Goal: Task Accomplishment & Management: Use online tool/utility

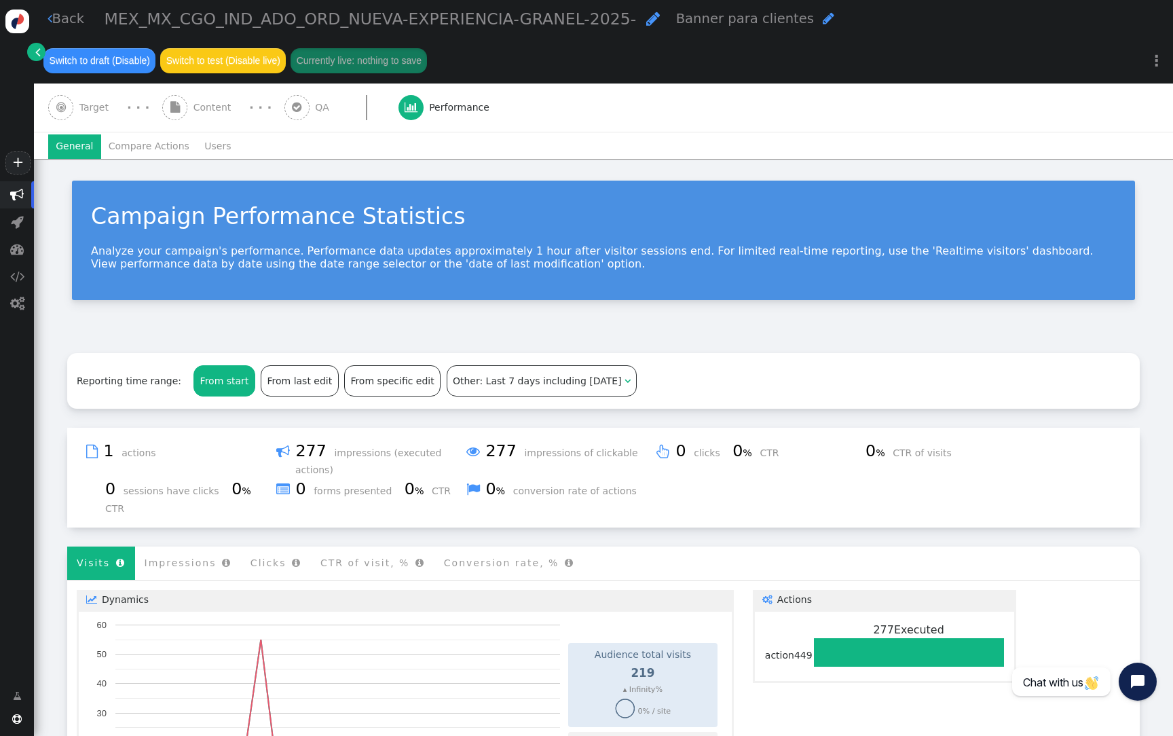
click at [308, 295] on div "Campaign Performance Statistics Analyze your campaign's performance. Performanc…" at bounding box center [603, 240] width 1063 height 119
click at [31, 54] on link "" at bounding box center [36, 52] width 18 height 18
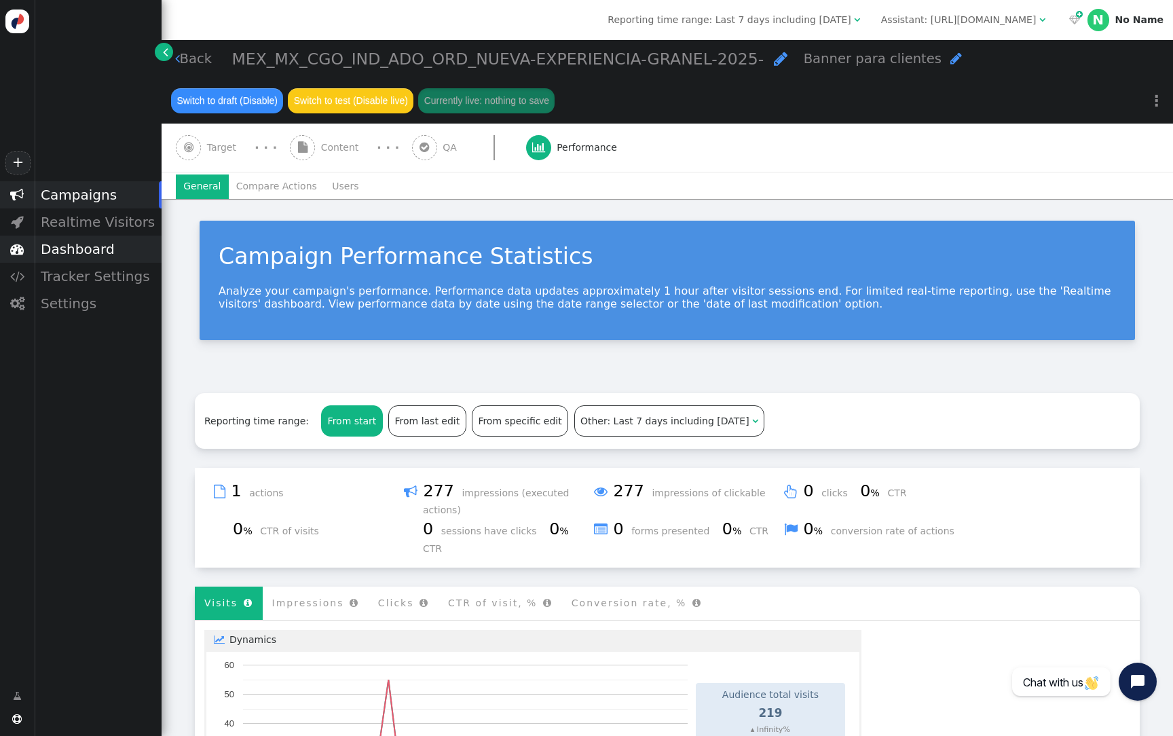
click at [100, 250] on div "Dashboard" at bounding box center [98, 249] width 128 height 27
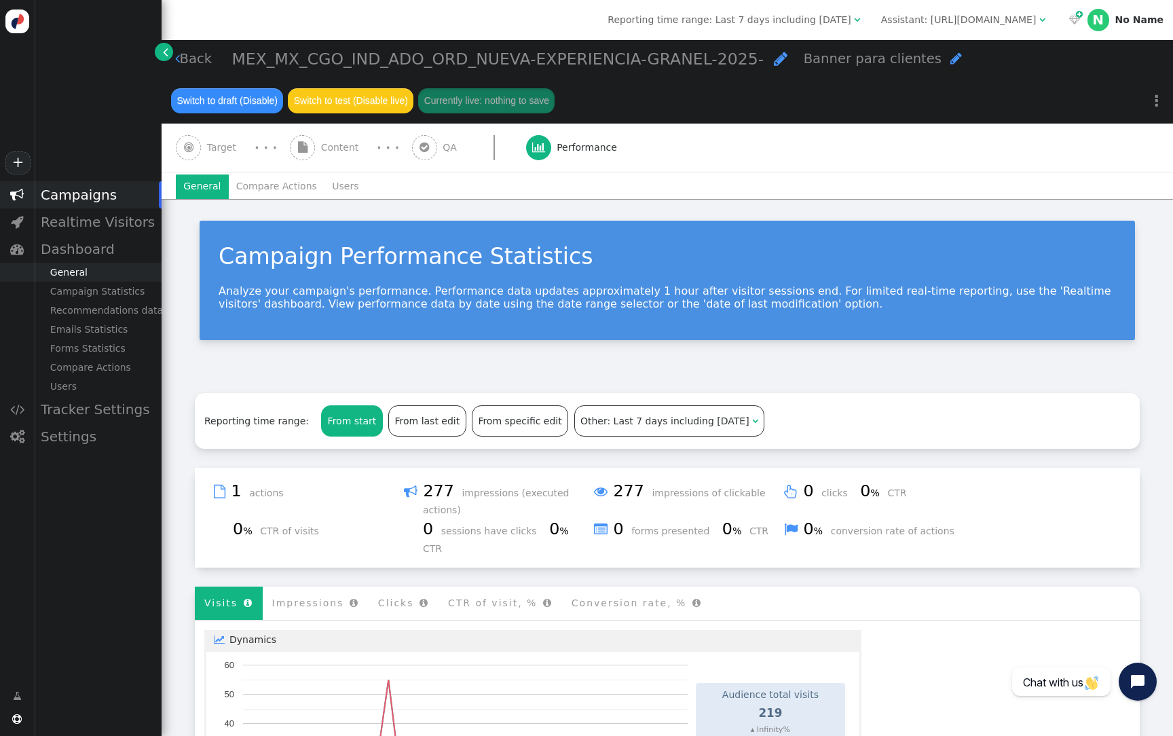
click at [89, 269] on div "General" at bounding box center [98, 272] width 128 height 19
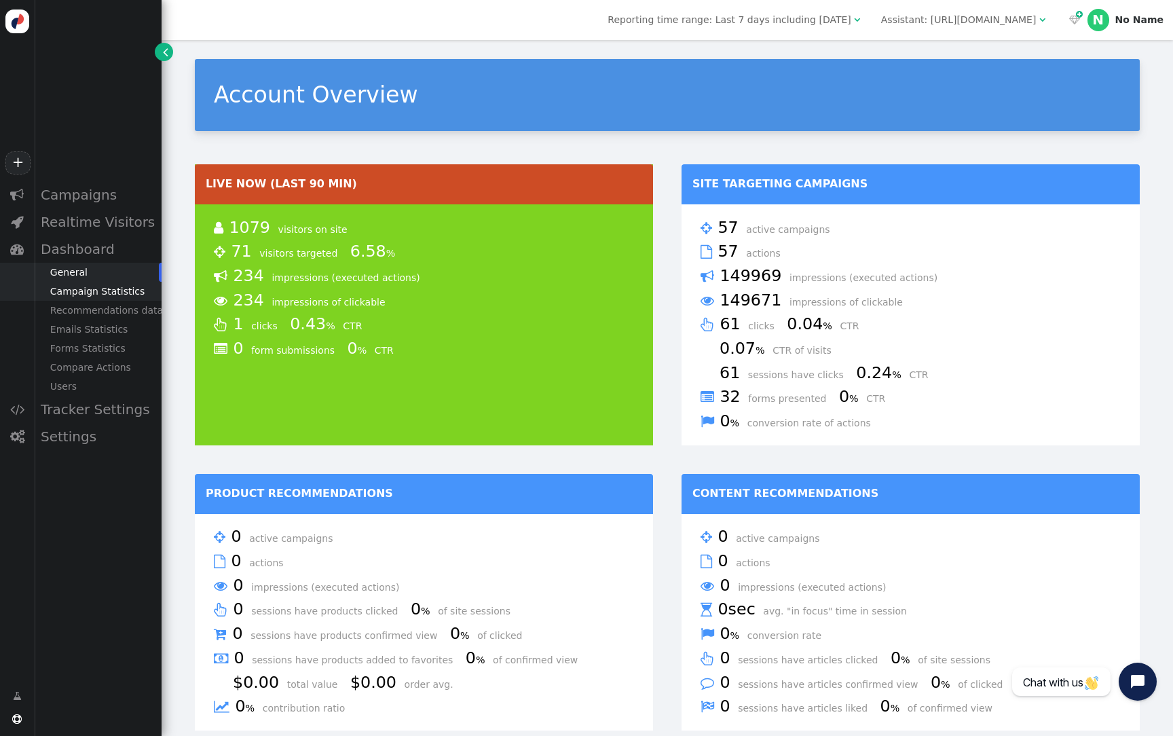
click at [121, 291] on div "Campaign Statistics" at bounding box center [98, 291] width 128 height 19
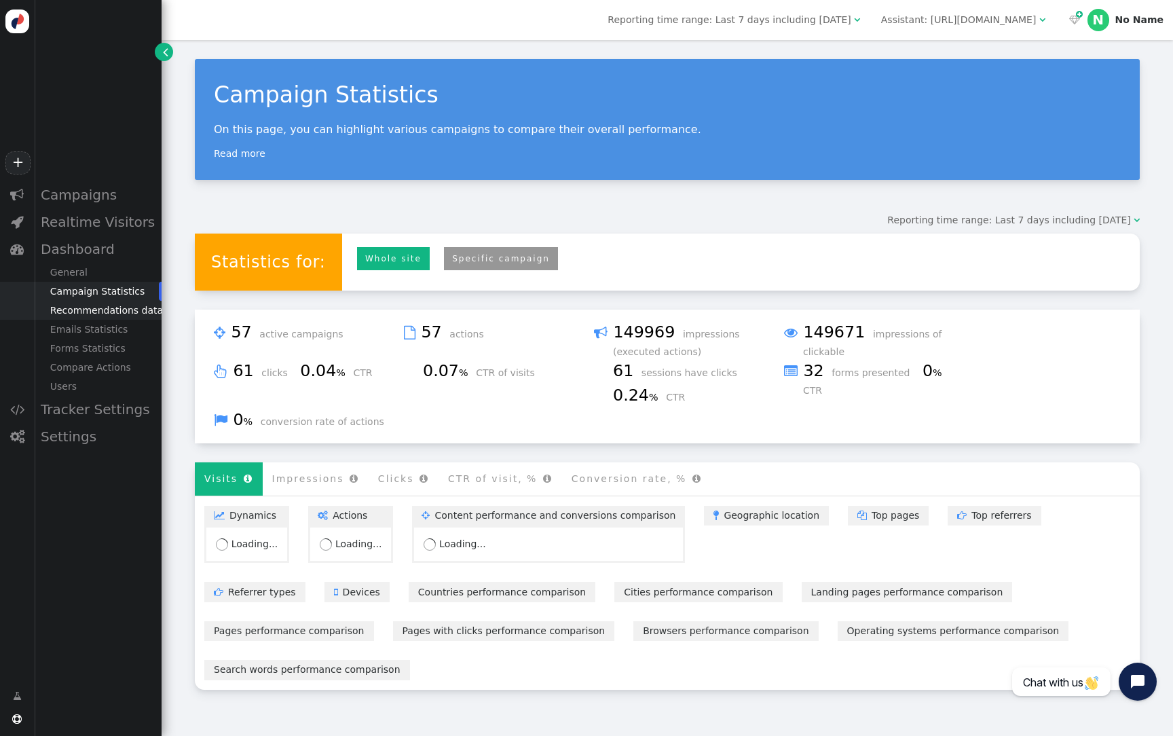
click at [117, 311] on div "Recommendations data" at bounding box center [98, 310] width 128 height 19
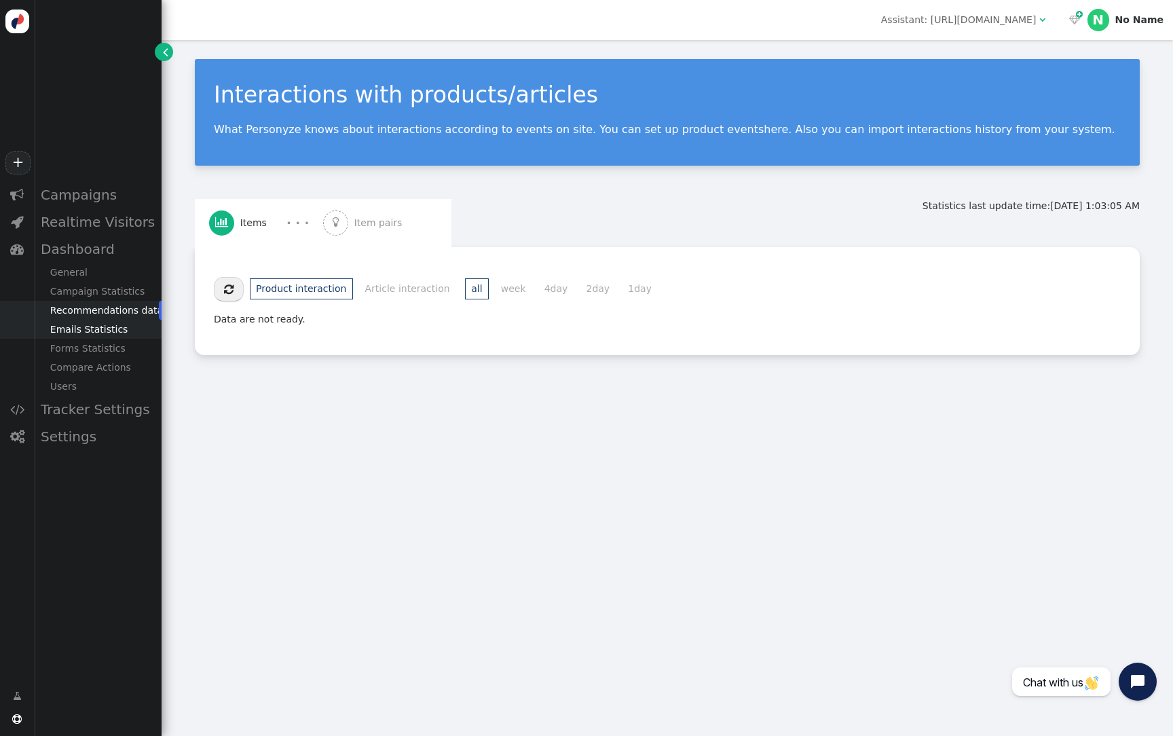
click at [111, 336] on div "Emails Statistics" at bounding box center [98, 329] width 128 height 19
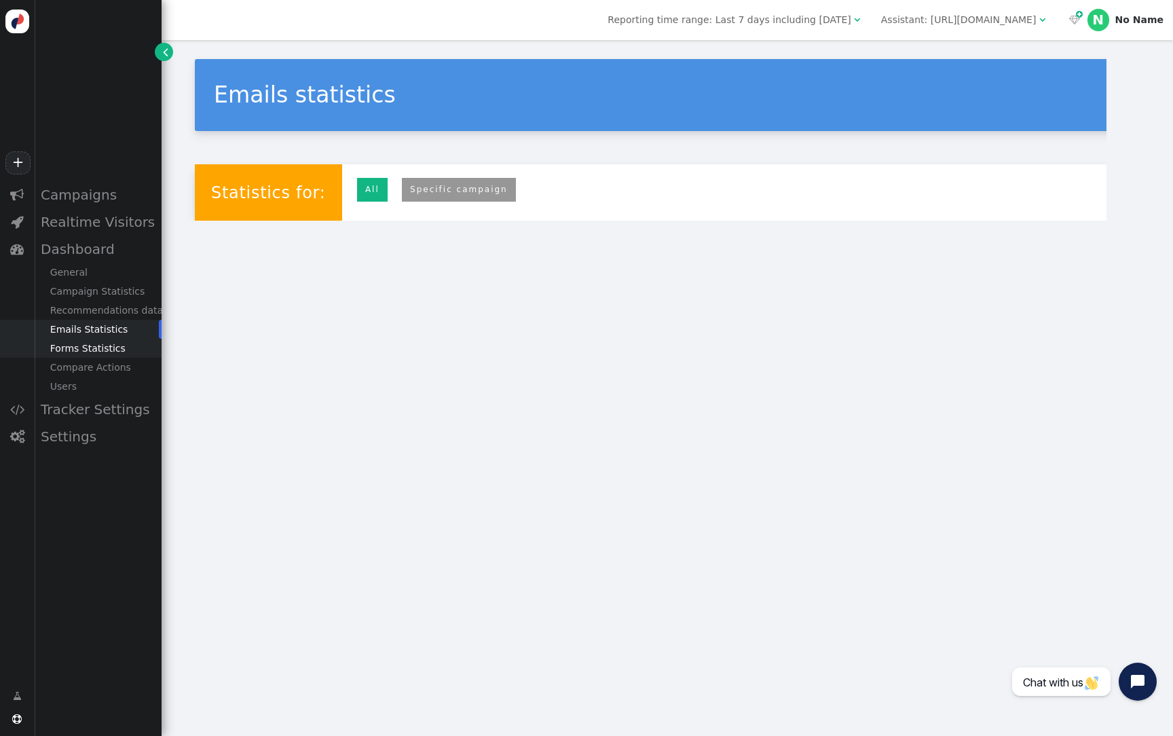
click at [109, 353] on div "Forms Statistics" at bounding box center [98, 348] width 128 height 19
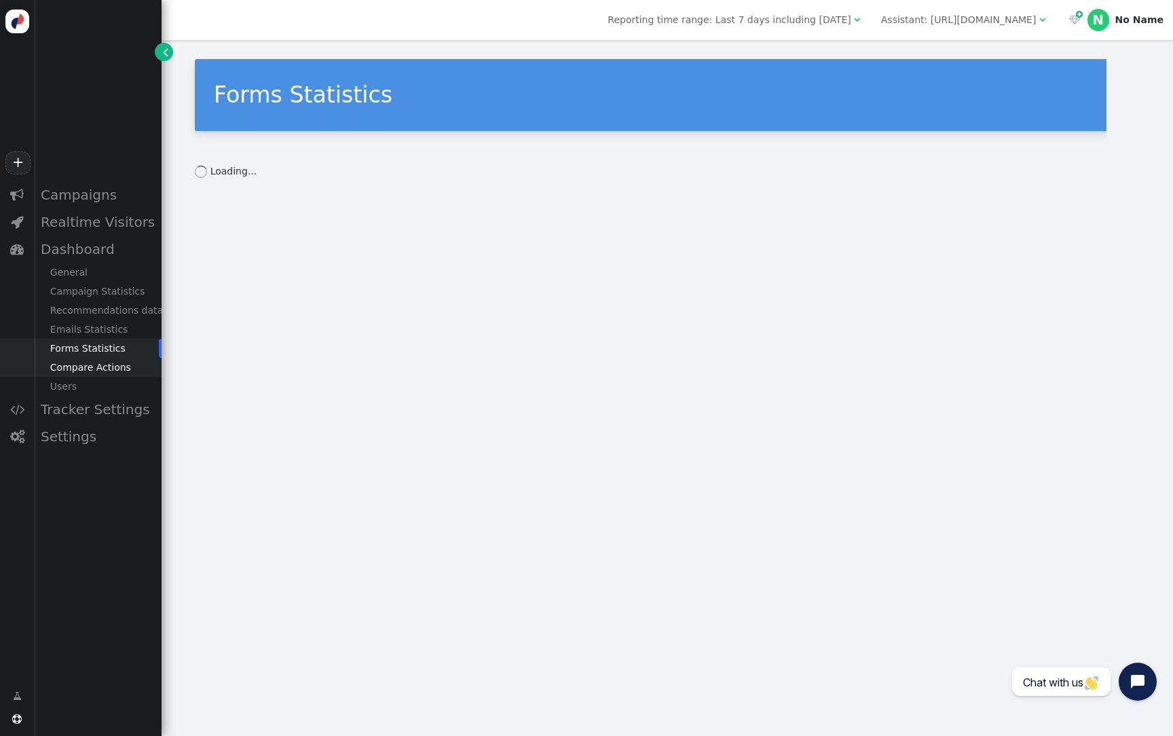
click at [109, 375] on div "Compare Actions" at bounding box center [98, 367] width 128 height 19
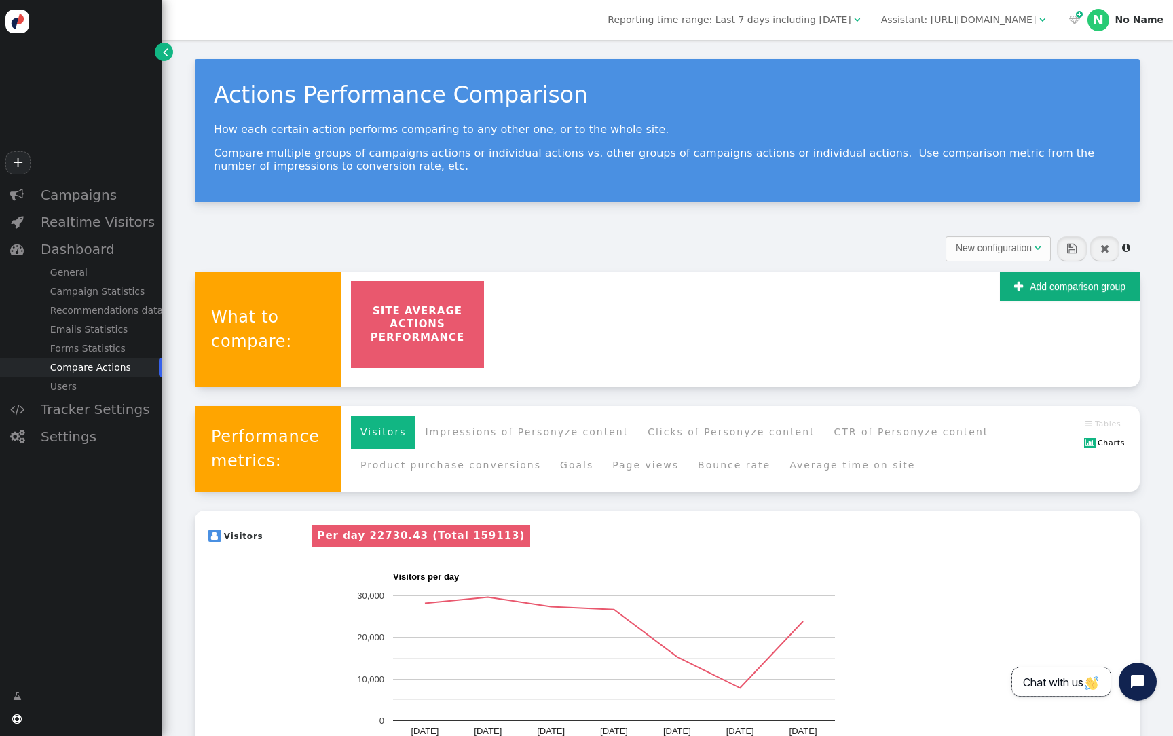
click at [1063, 686] on span "Chat with us" at bounding box center [1061, 682] width 77 height 14
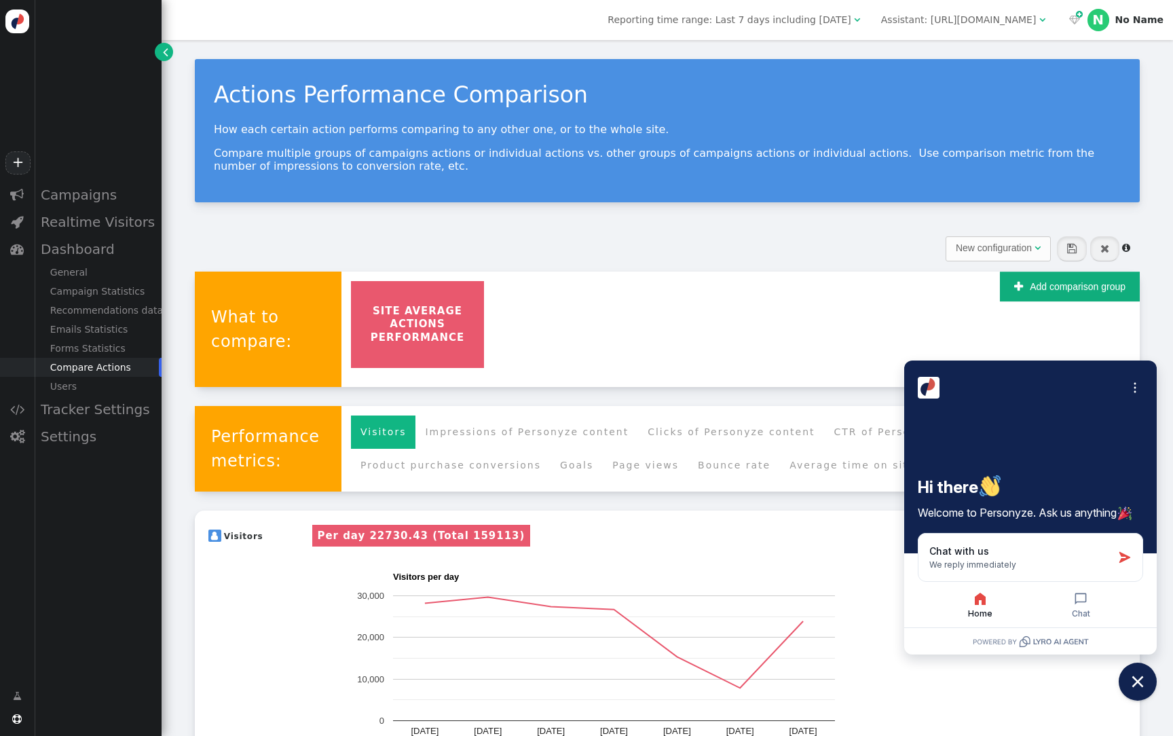
drag, startPoint x: 1100, startPoint y: 643, endPoint x: 1127, endPoint y: 637, distance: 28.4
click at [1127, 637] on div at bounding box center [1030, 640] width 252 height 27
click at [886, 312] on div "SITE AVERAGE ACTIONS PERFORMANCE  If you add several actions to a group, Perso…" at bounding box center [740, 328] width 798 height 115
click at [635, 258] on div "New configuration    " at bounding box center [667, 249] width 926 height 26
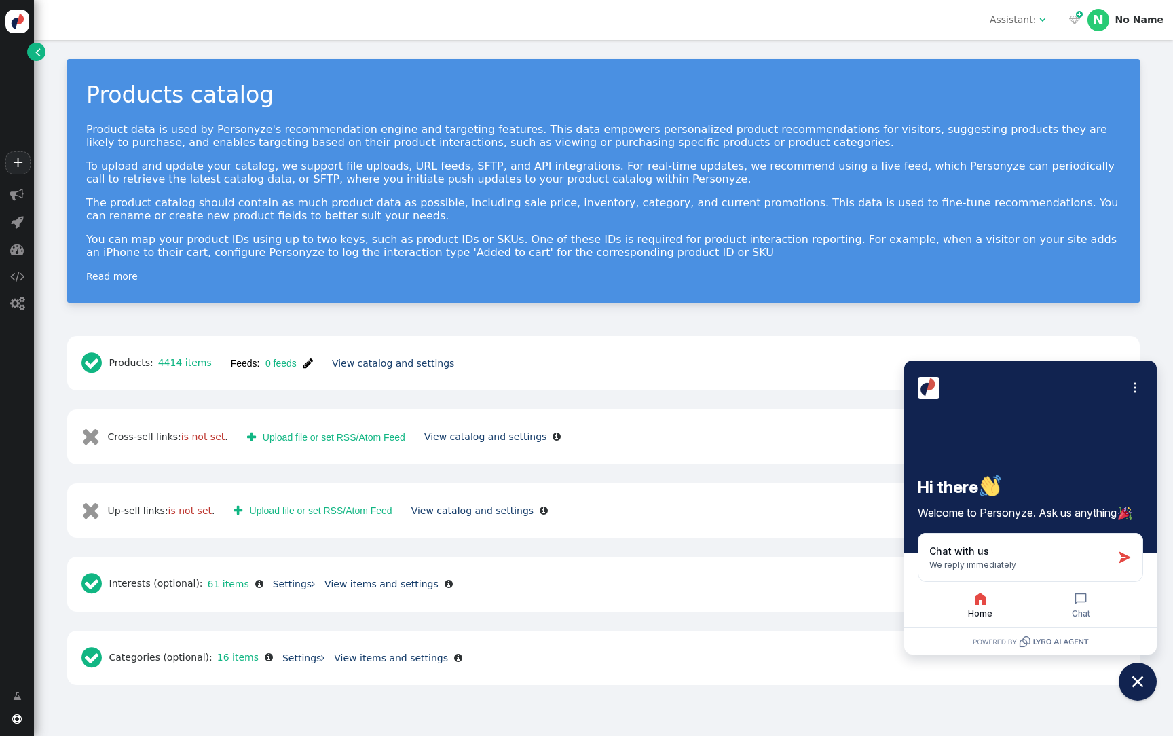
click at [303, 363] on span "" at bounding box center [308, 363] width 10 height 11
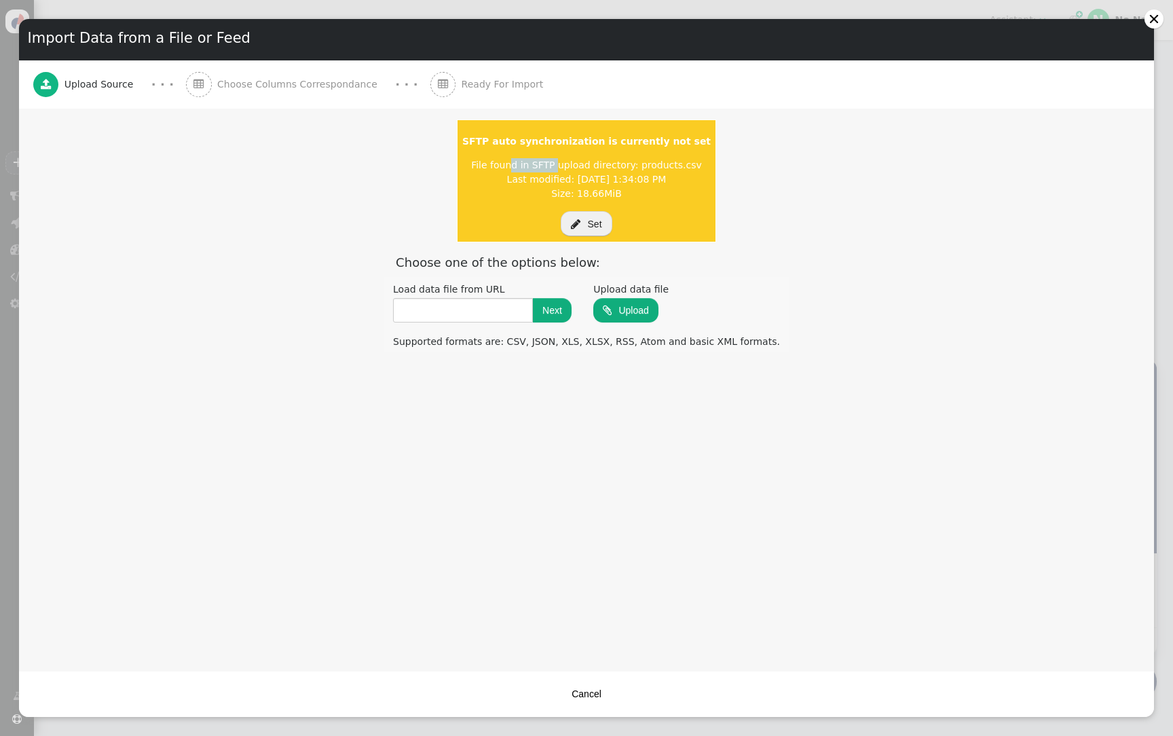
drag, startPoint x: 559, startPoint y: 168, endPoint x: 515, endPoint y: 170, distance: 44.1
click at [514, 170] on div "File found in SFTP upload directory: products.csv" at bounding box center [586, 165] width 248 height 14
drag, startPoint x: 672, startPoint y: 185, endPoint x: 624, endPoint y: 170, distance: 49.8
click at [624, 170] on td "SFTP auto synchronization is currently not set File found in SFTP upload direct…" at bounding box center [586, 180] width 259 height 123
click at [586, 214] on button " Set" at bounding box center [586, 223] width 51 height 24
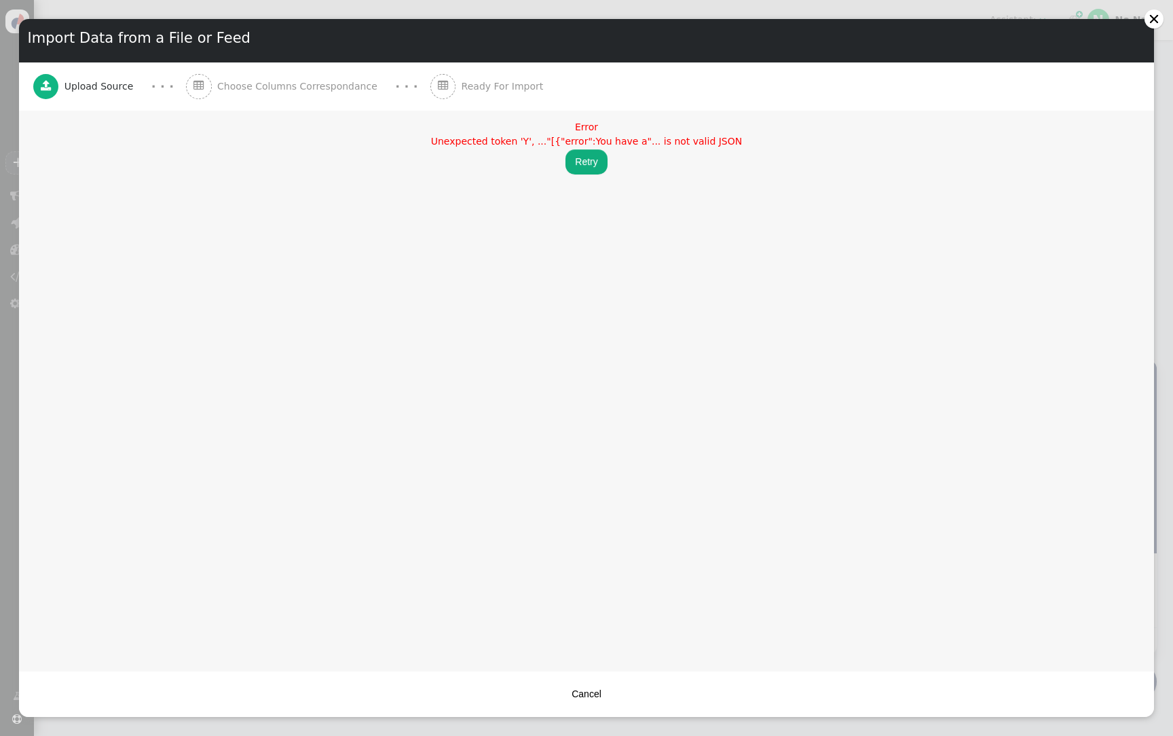
click at [593, 162] on button "Retry" at bounding box center [585, 161] width 41 height 24
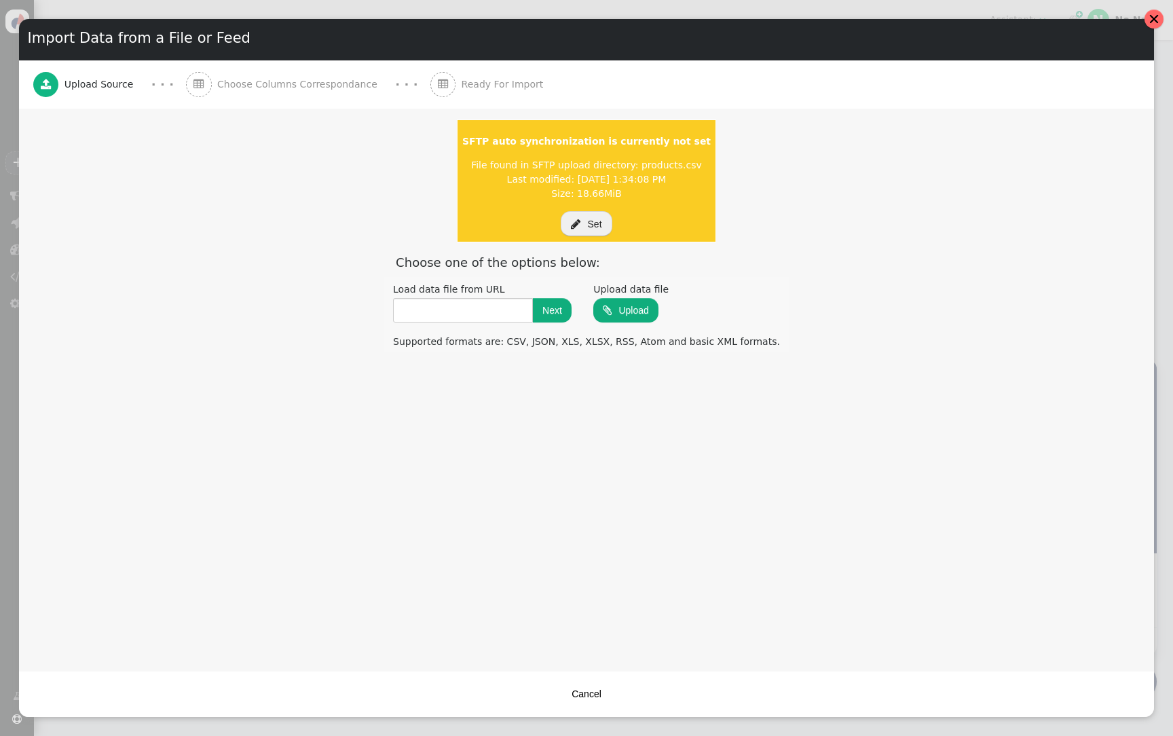
click at [1151, 22] on div at bounding box center [1153, 19] width 11 height 11
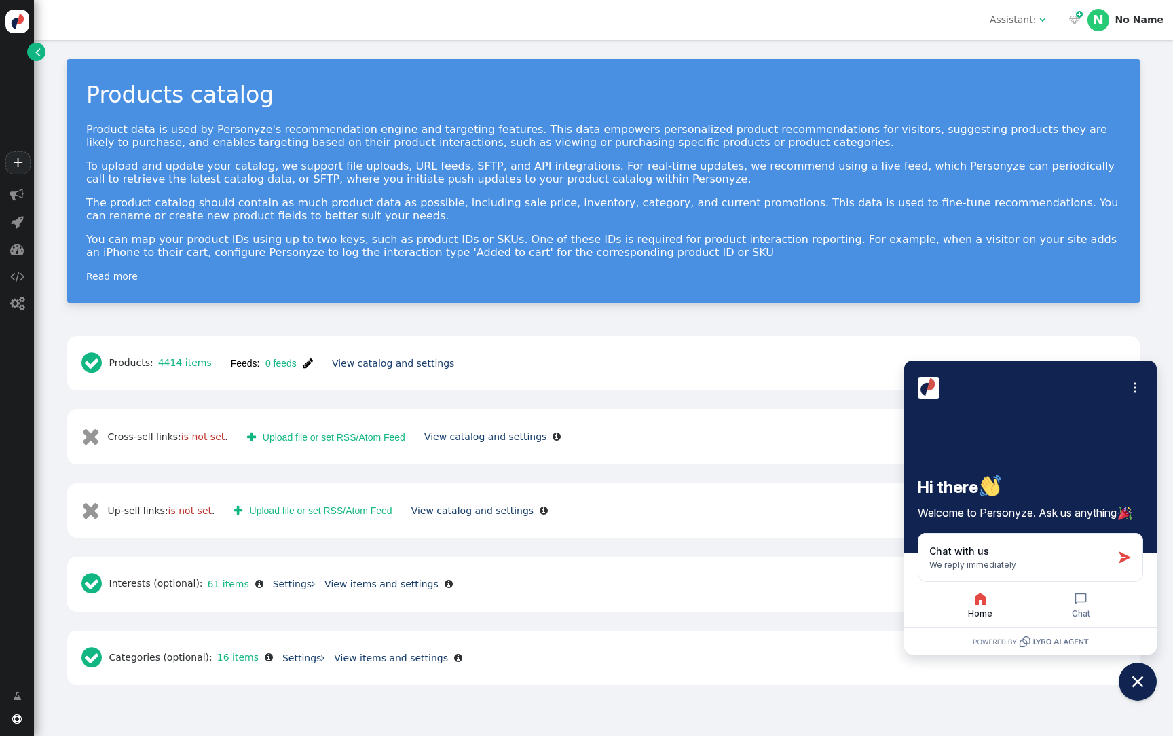
click at [166, 356] on div " Products: 4414 items" at bounding box center [147, 363] width 140 height 36
click at [181, 364] on link "4414 items" at bounding box center [182, 362] width 58 height 11
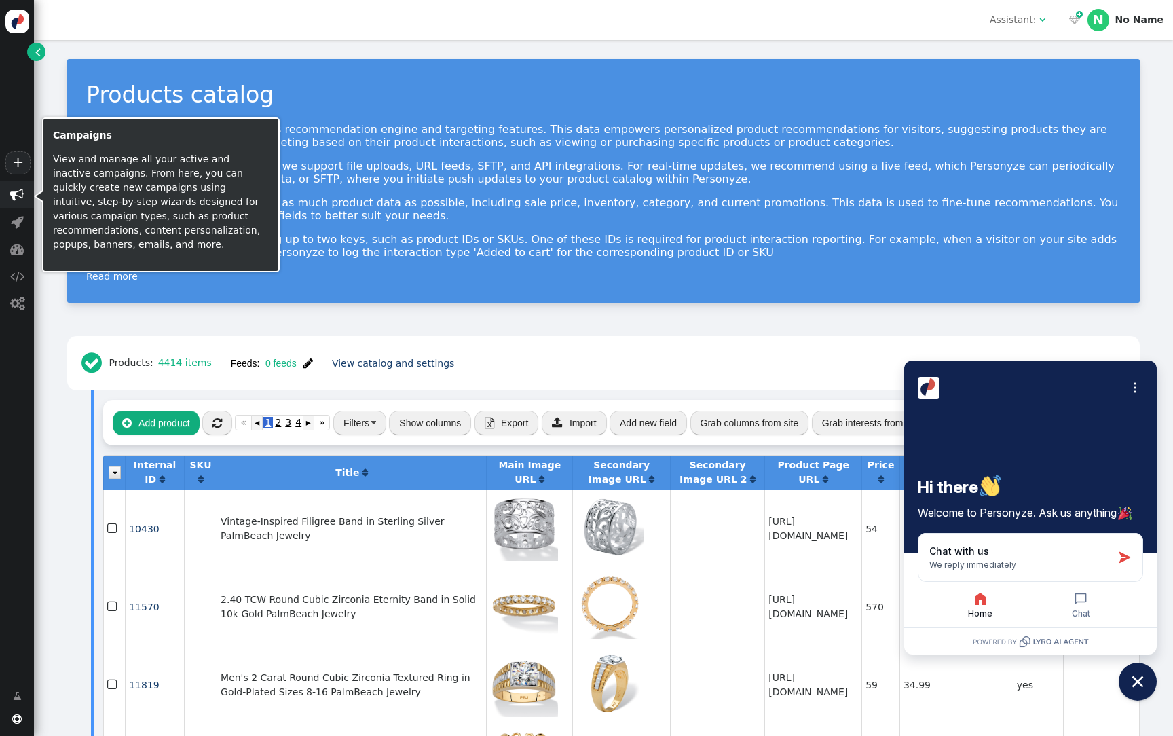
click at [7, 206] on span "" at bounding box center [17, 194] width 34 height 27
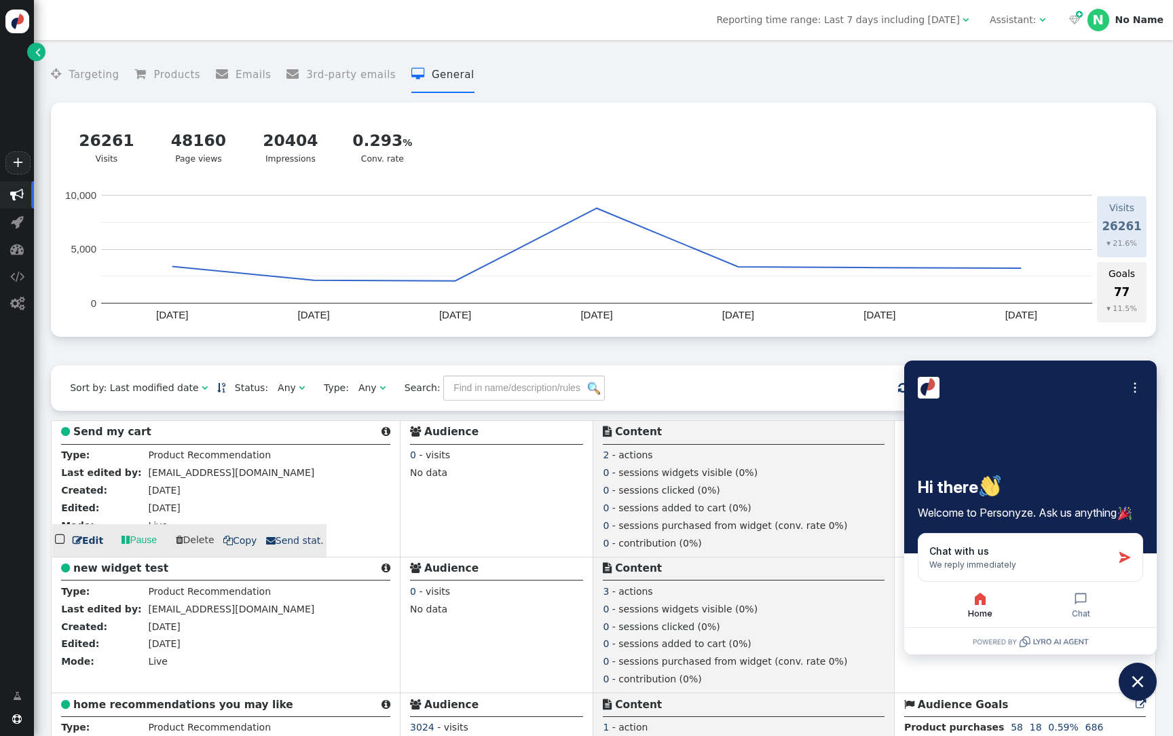
click at [116, 438] on b "Send my cart" at bounding box center [112, 432] width 78 height 12
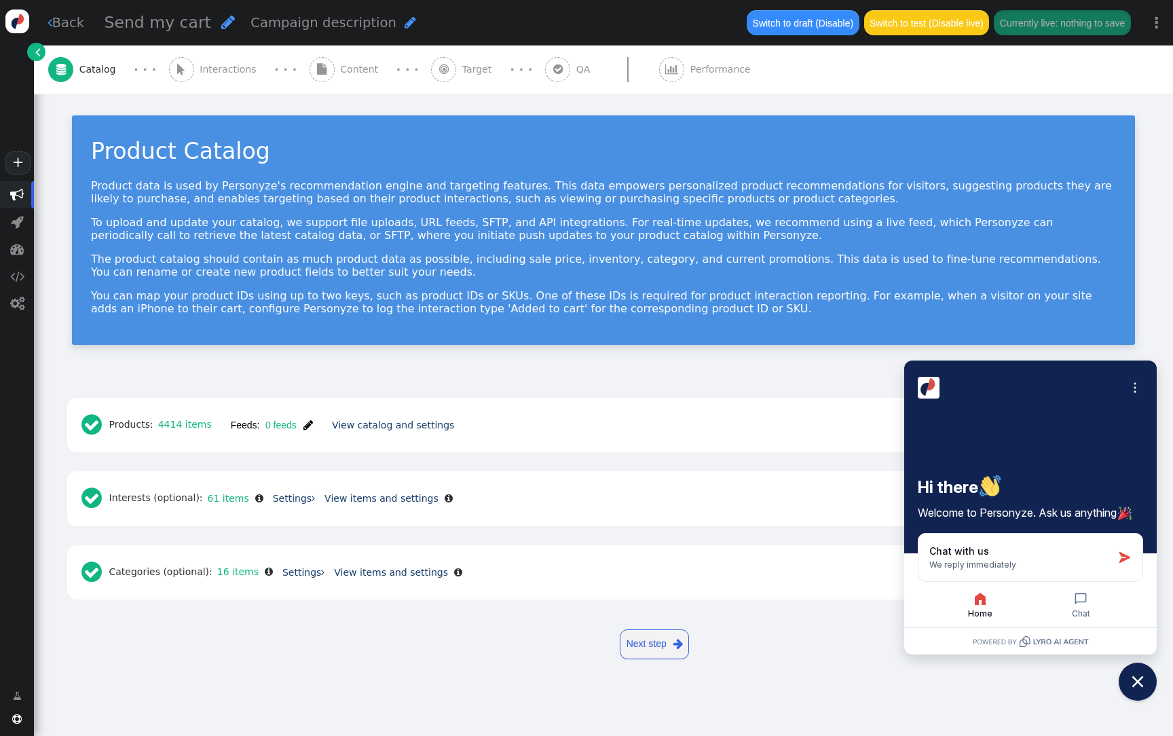
click at [311, 67] on span "" at bounding box center [321, 69] width 25 height 25
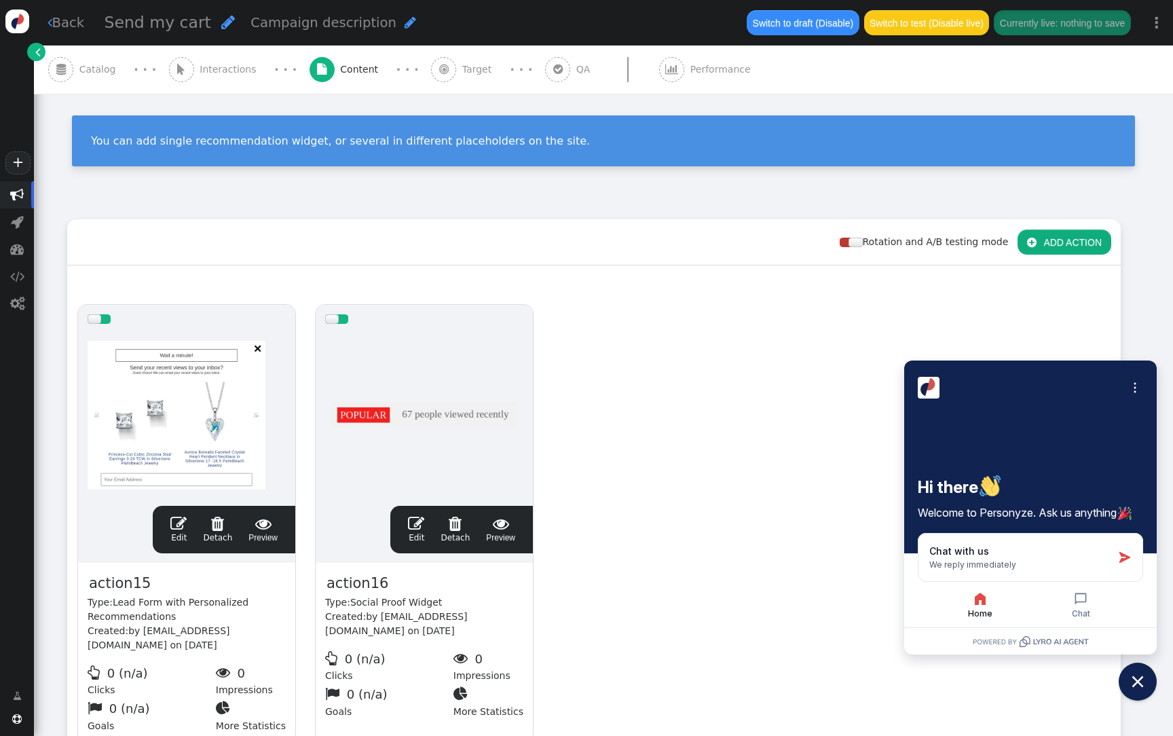
click at [217, 354] on div at bounding box center [187, 414] width 198 height 163
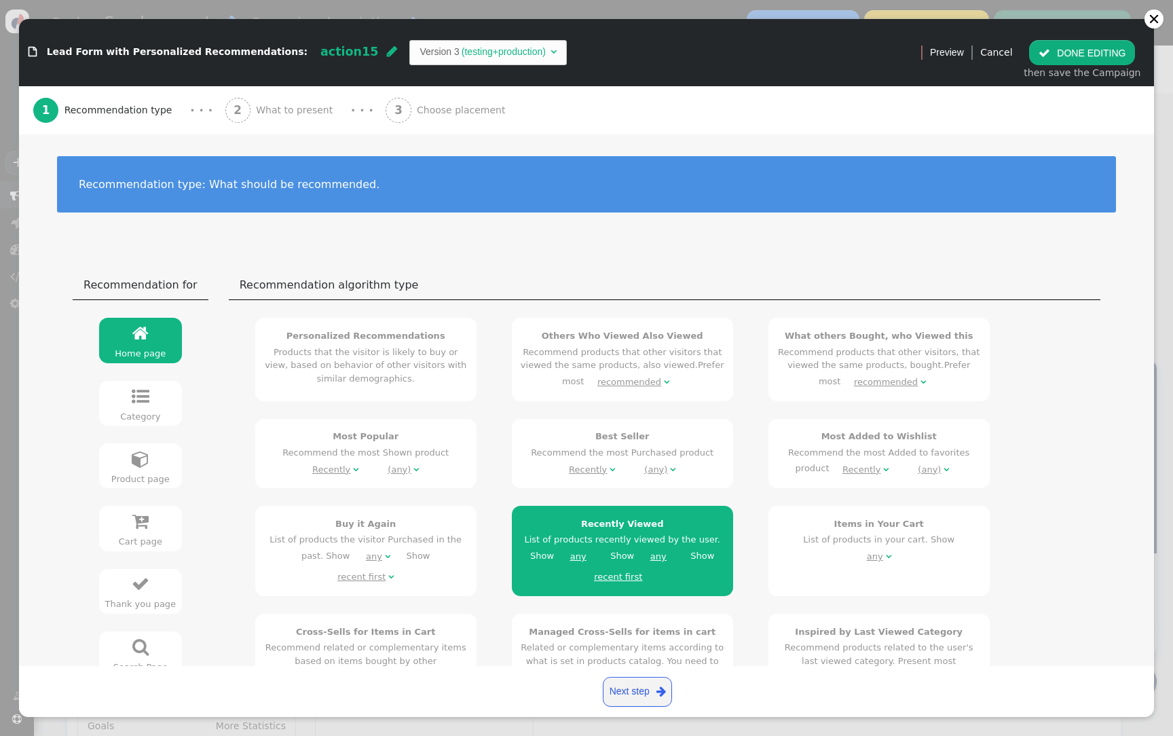
click at [294, 114] on span "What to present" at bounding box center [297, 110] width 82 height 14
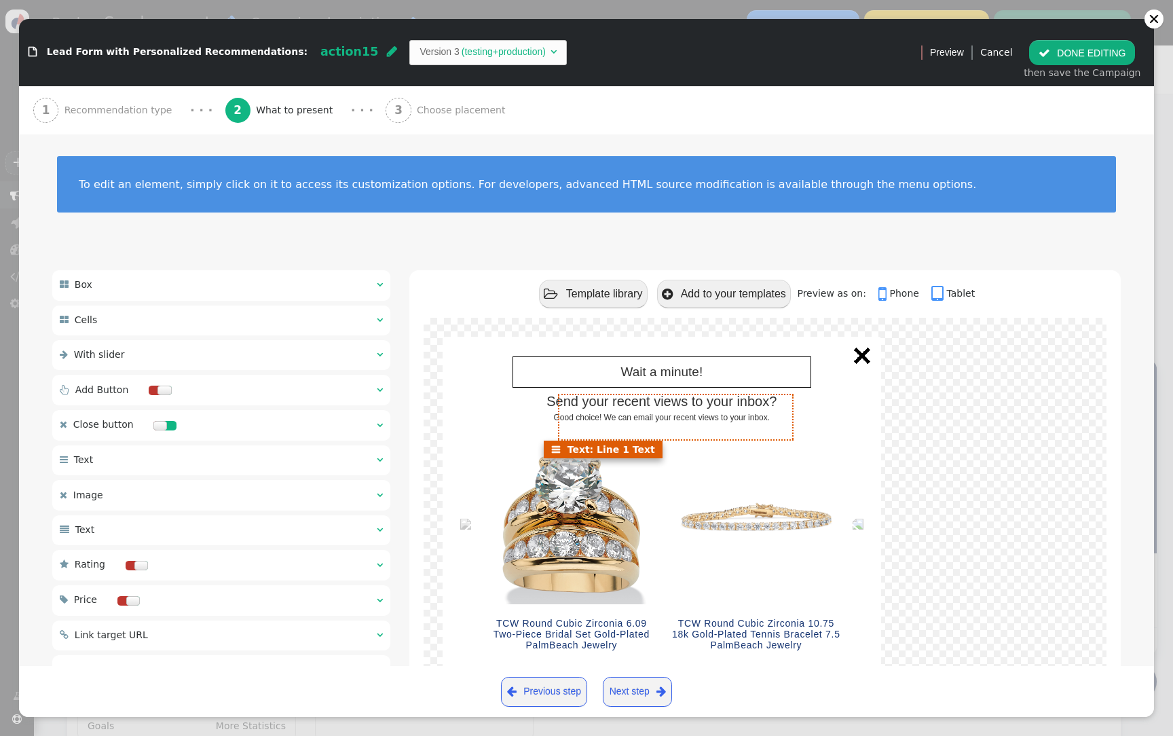
click at [614, 409] on span "Send your recent views to your inbox?" at bounding box center [661, 401] width 230 height 15
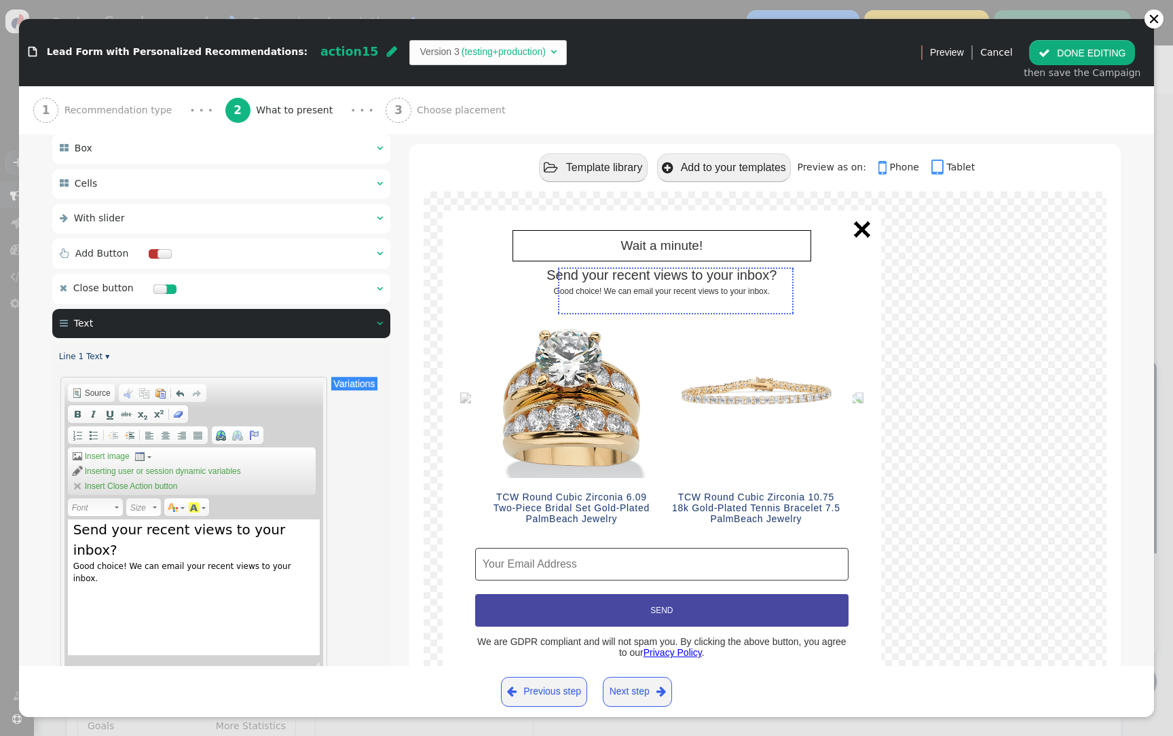
scroll to position [153, 0]
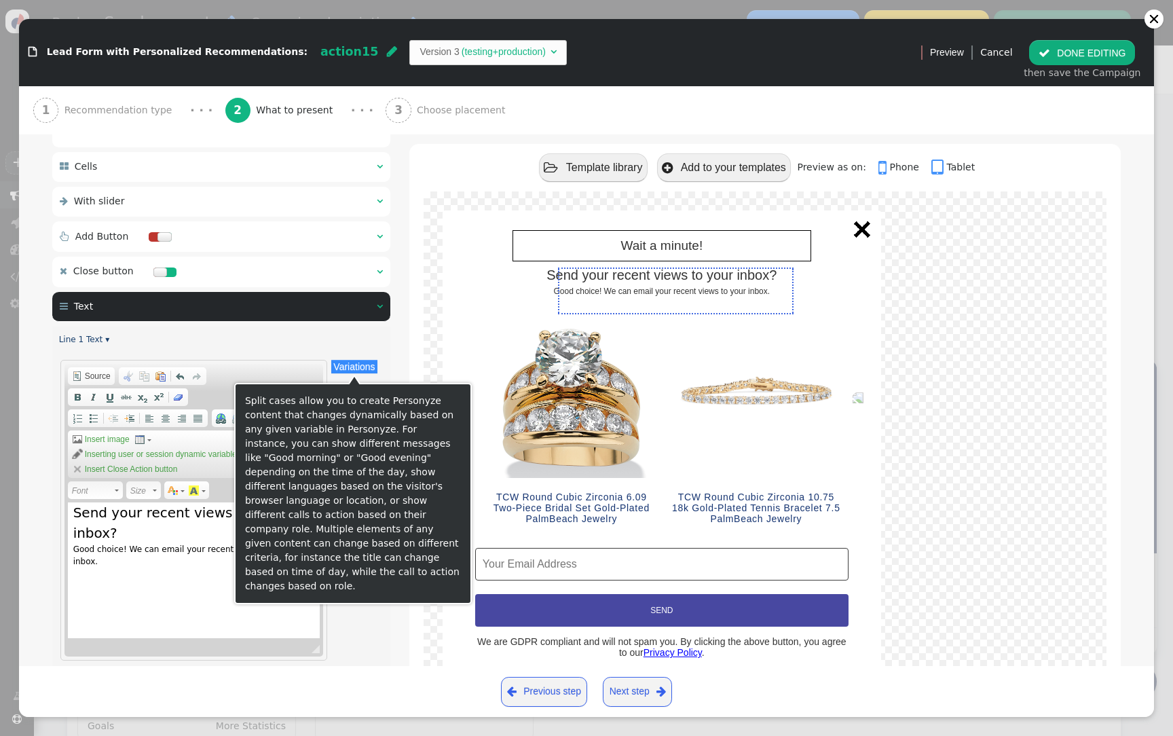
click at [355, 366] on button "Variations" at bounding box center [353, 367] width 45 height 14
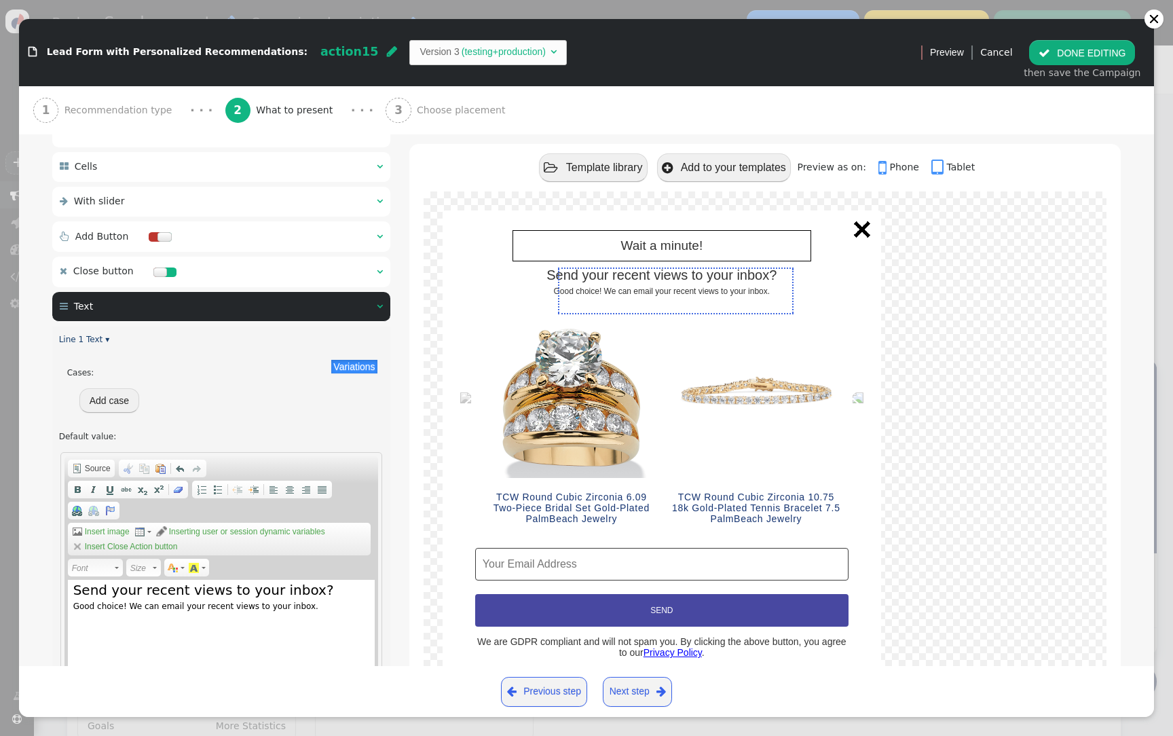
click at [105, 403] on button "Add case" at bounding box center [109, 400] width 60 height 24
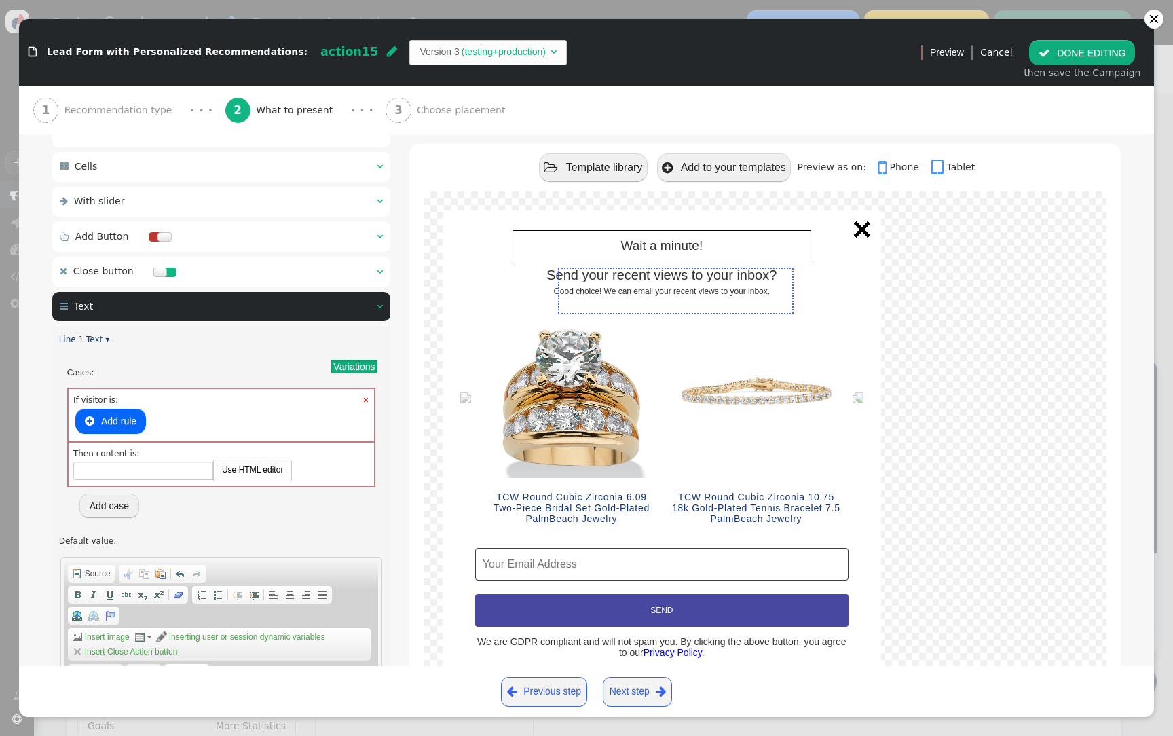
click at [367, 402] on link "×" at bounding box center [365, 400] width 7 height 12
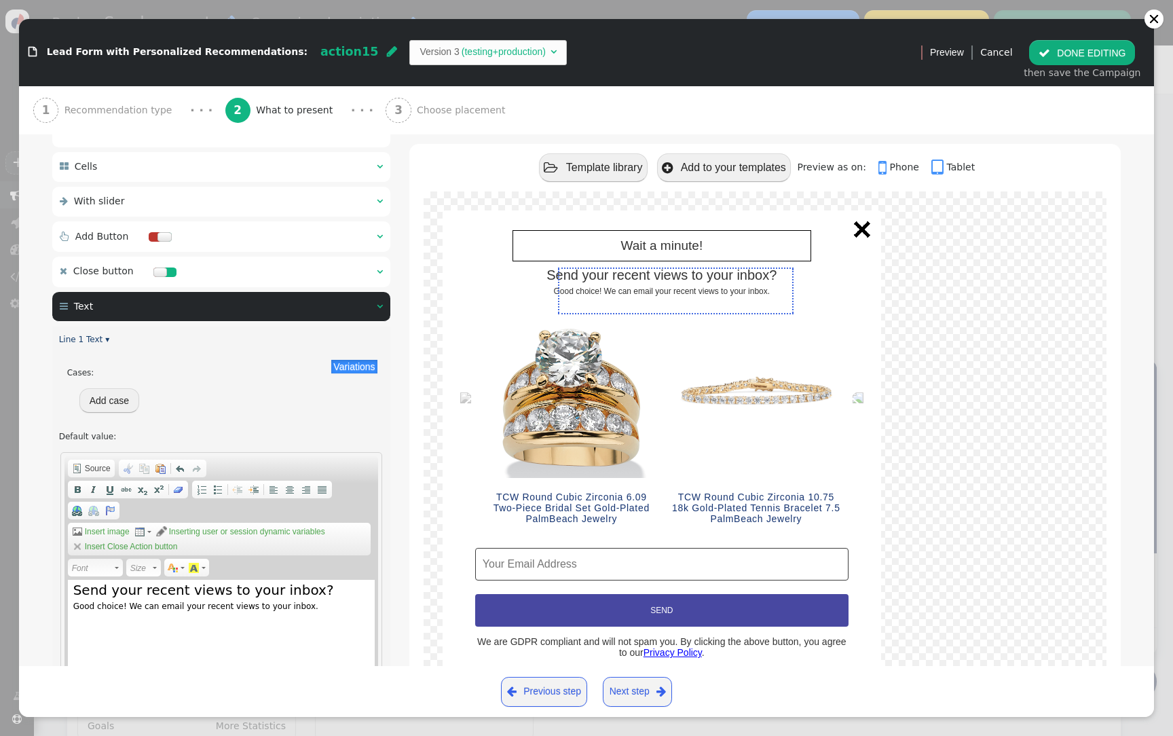
click at [94, 396] on button "Add case" at bounding box center [109, 400] width 60 height 24
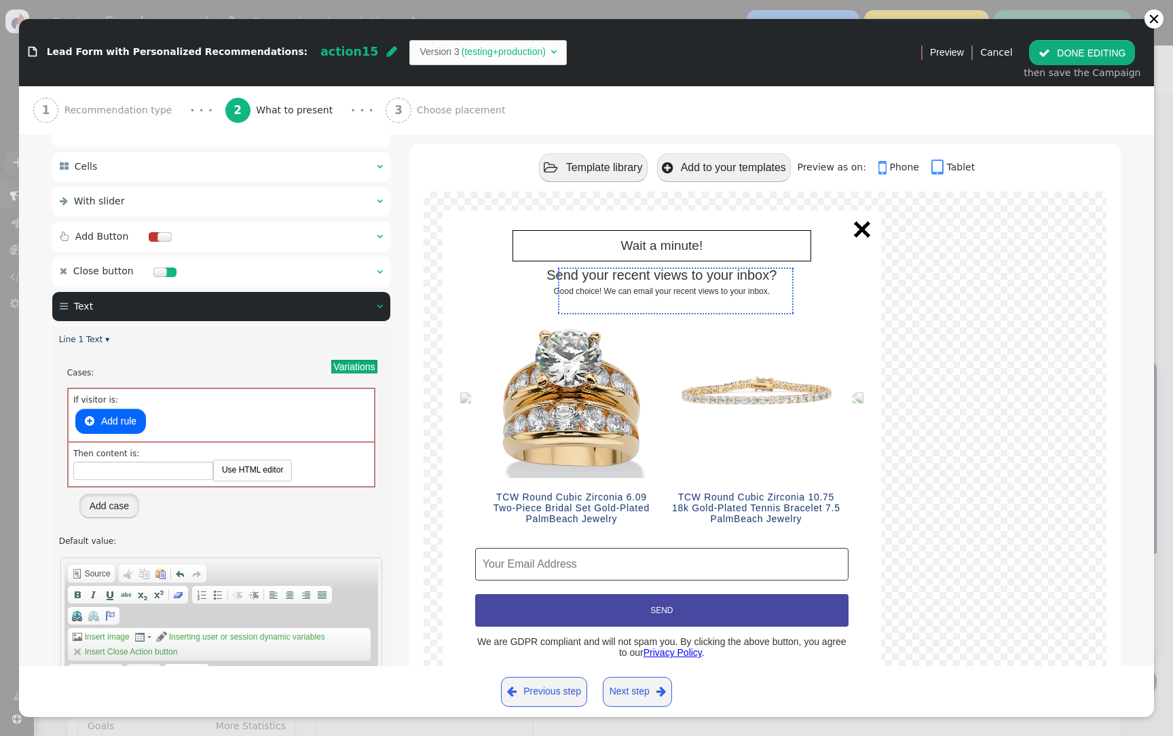
click at [127, 505] on button "Add case" at bounding box center [109, 505] width 60 height 24
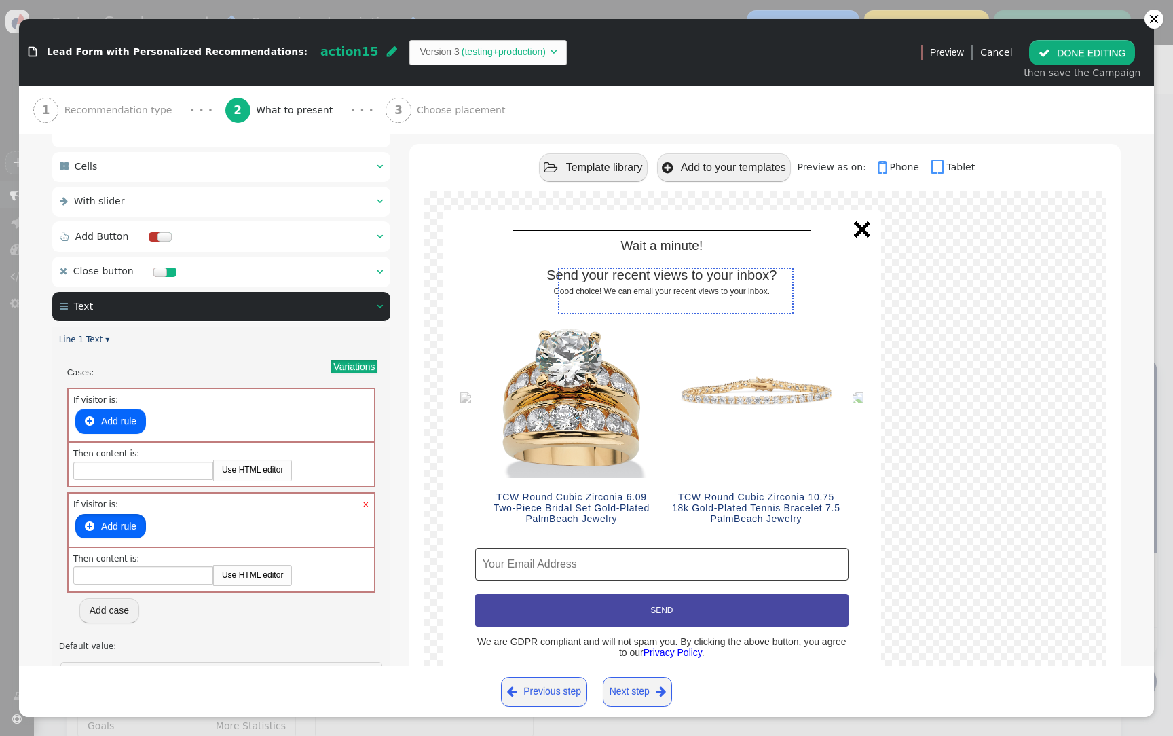
click at [105, 527] on button " Add rule" at bounding box center [110, 526] width 71 height 24
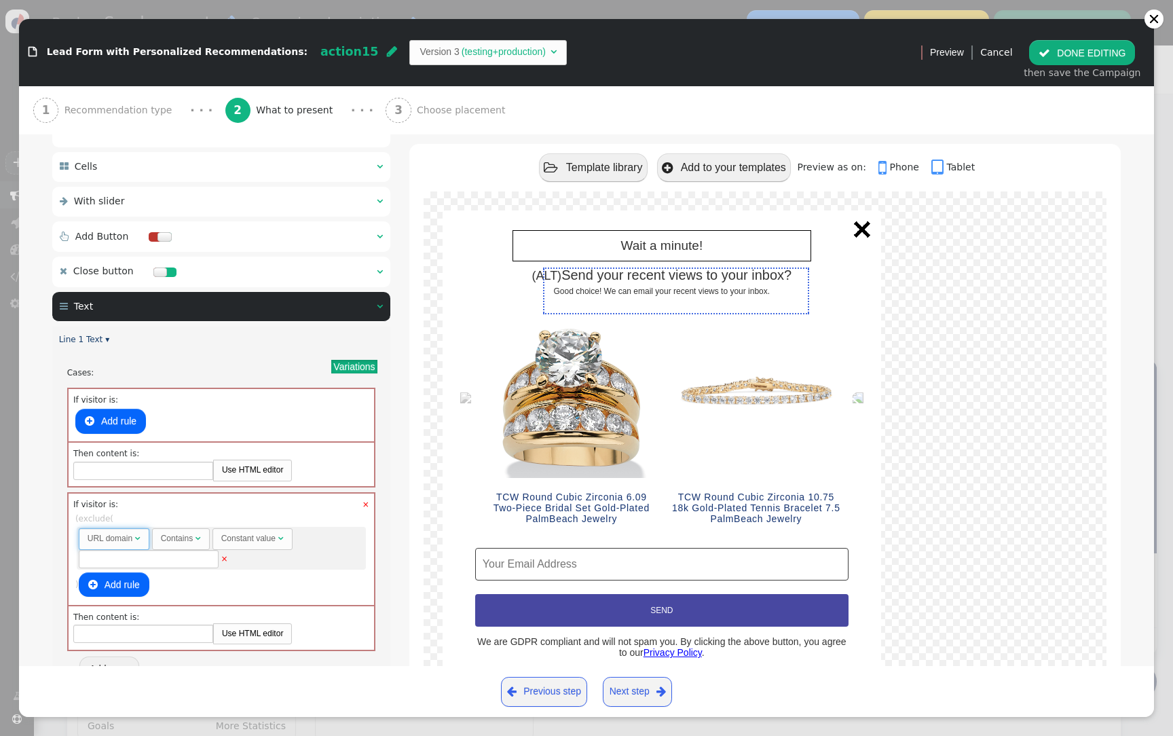
click at [143, 540] on span "URL domain " at bounding box center [114, 538] width 71 height 21
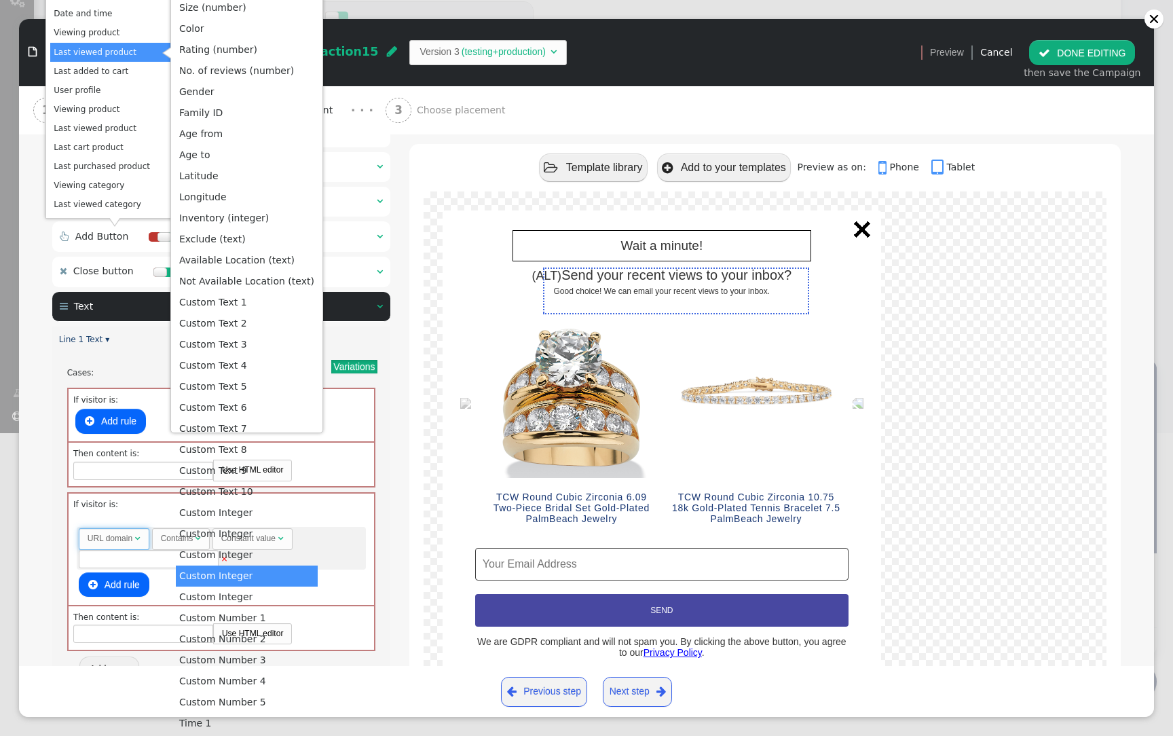
scroll to position [322, 0]
